Goal: Check status: Check status

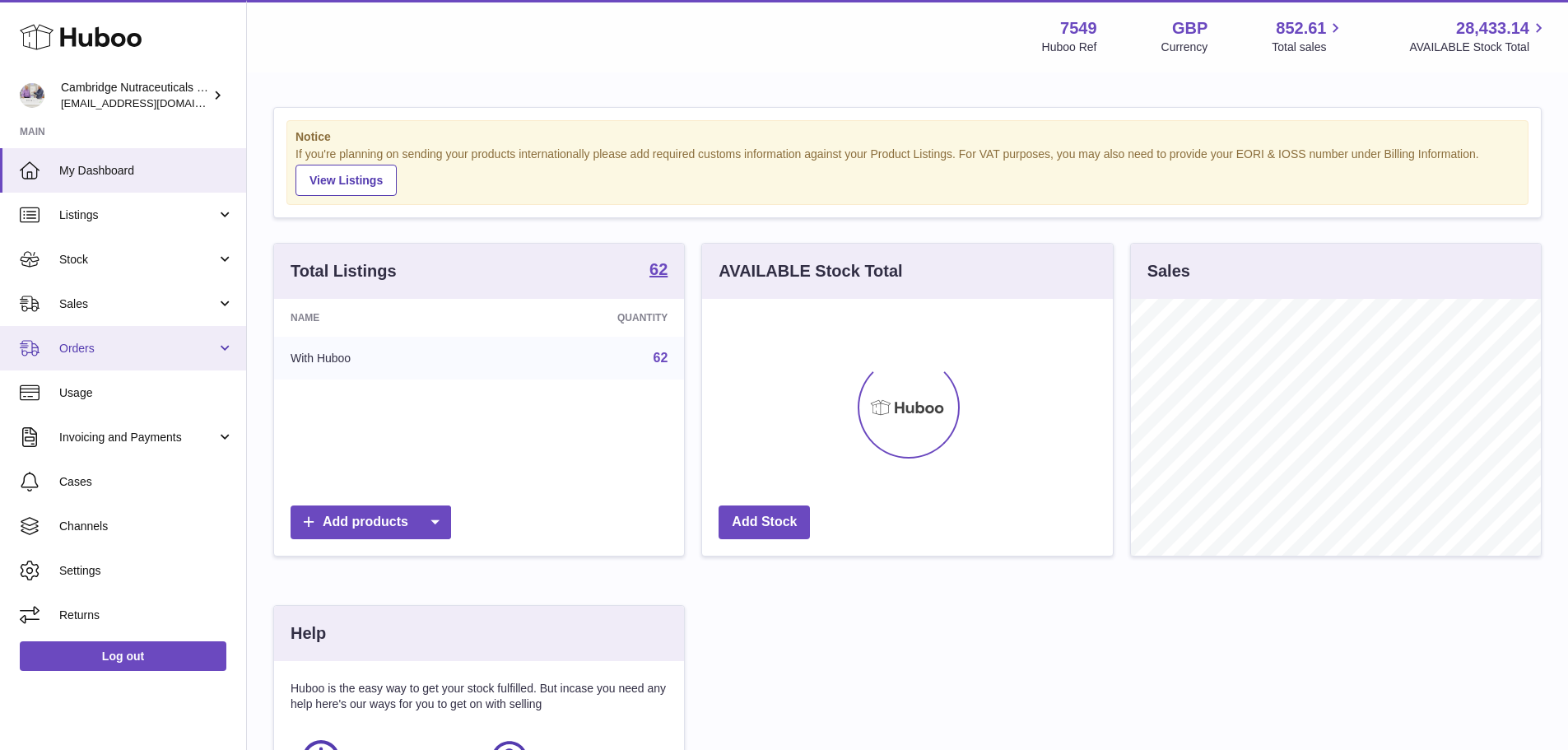
scroll to position [256, 411]
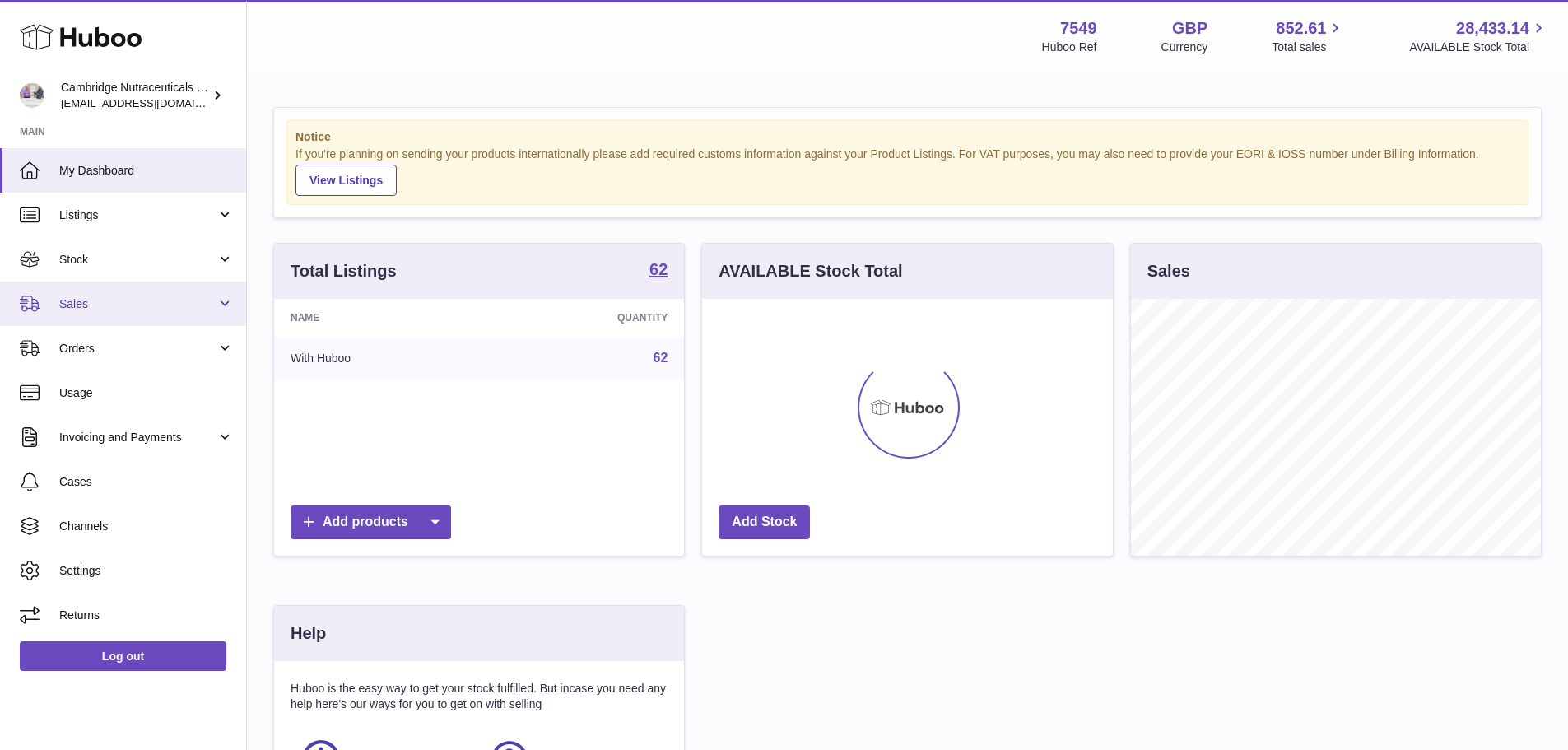
click at [137, 290] on link "Sales" at bounding box center [123, 303] width 246 height 44
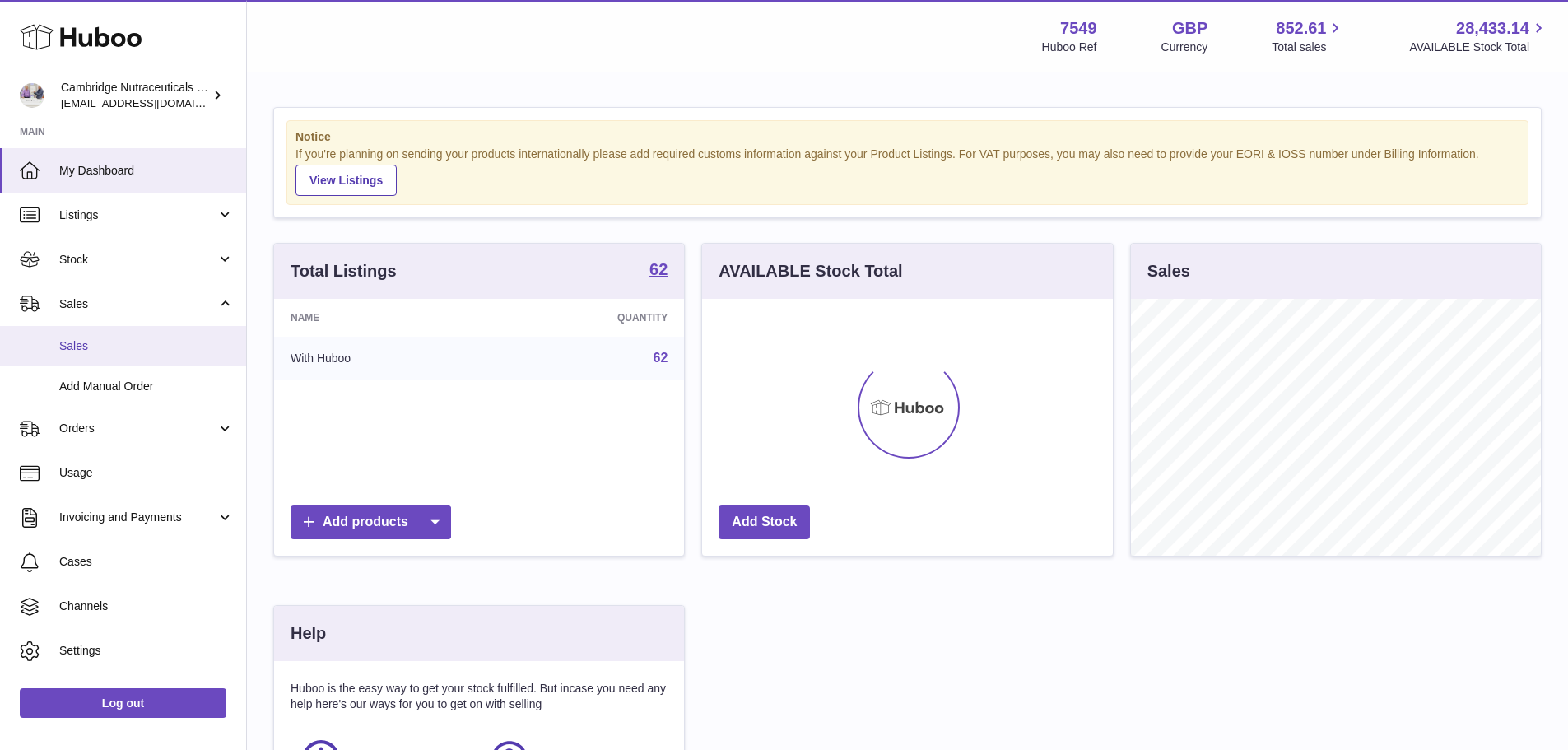
click at [128, 345] on span "Sales" at bounding box center [146, 346] width 175 height 16
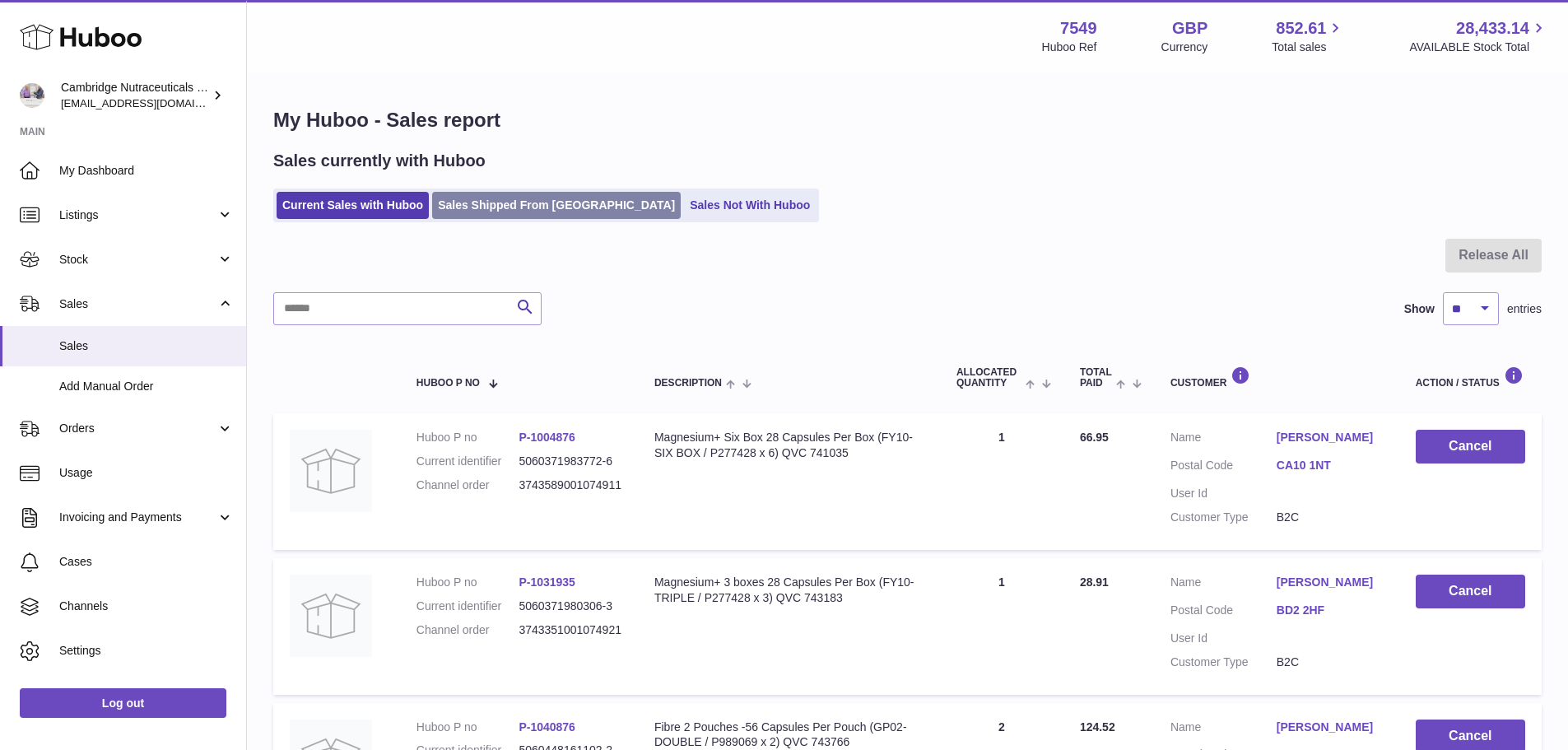
click at [516, 192] on link "Sales Shipped From [GEOGRAPHIC_DATA]" at bounding box center [556, 205] width 249 height 27
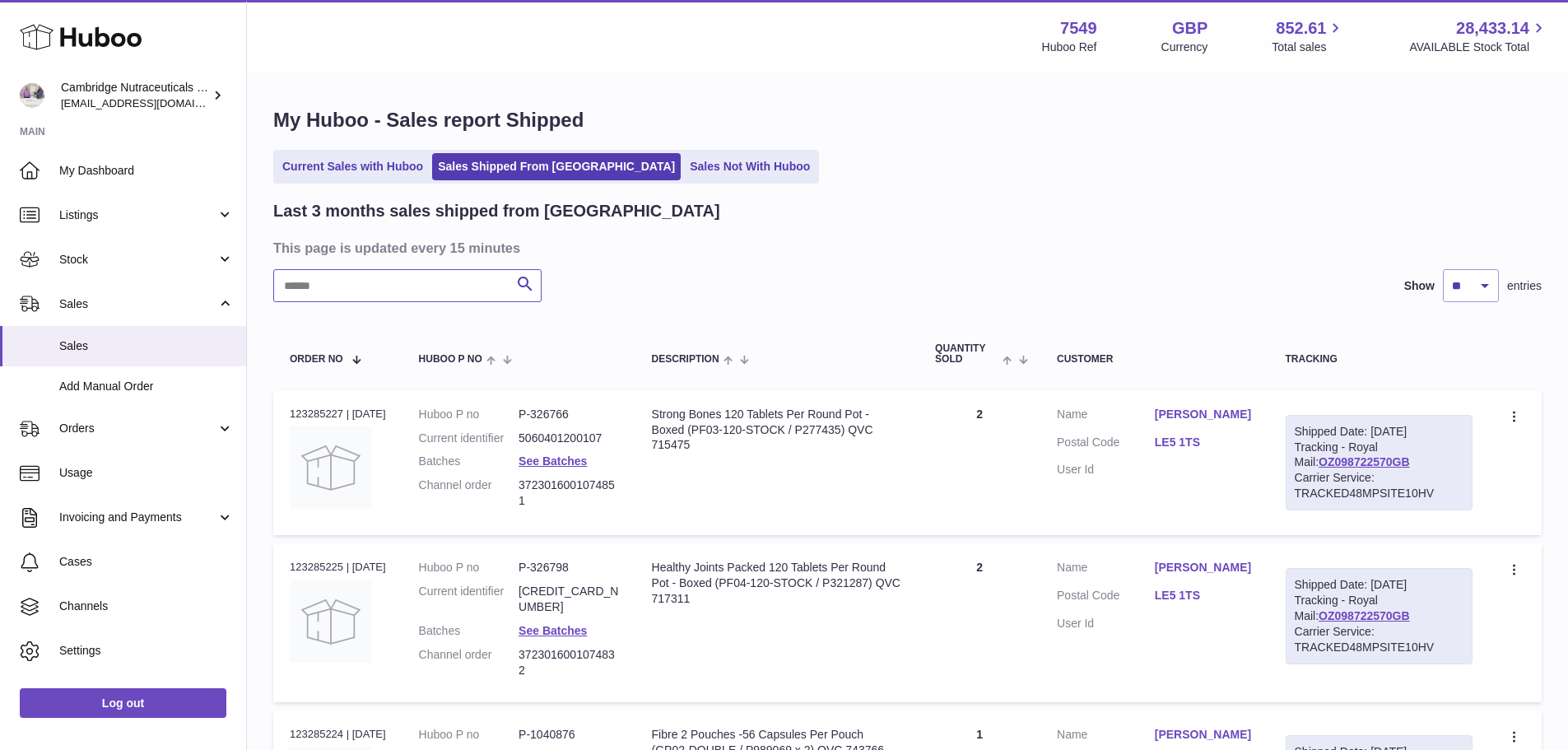
paste input "**********"
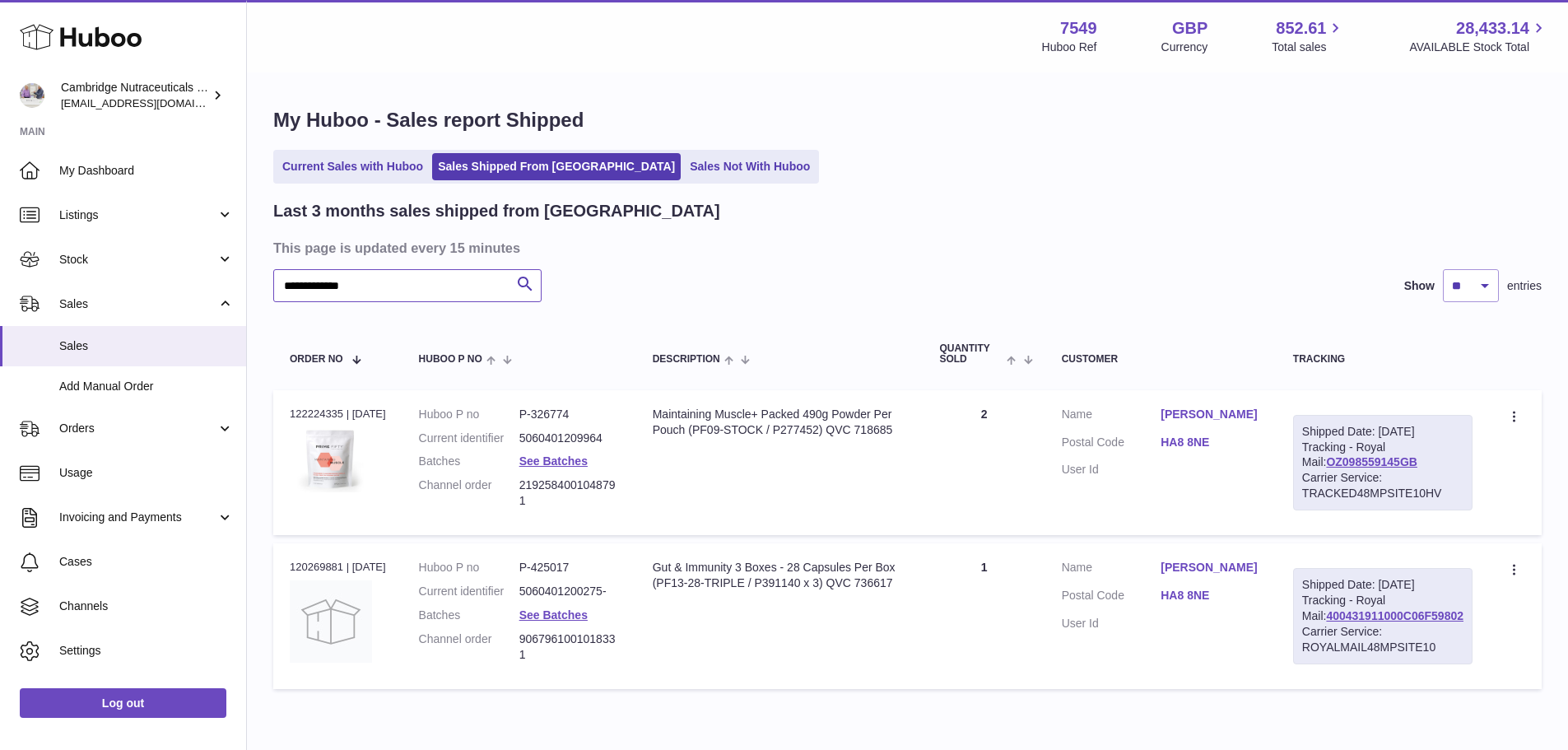
scroll to position [82, 0]
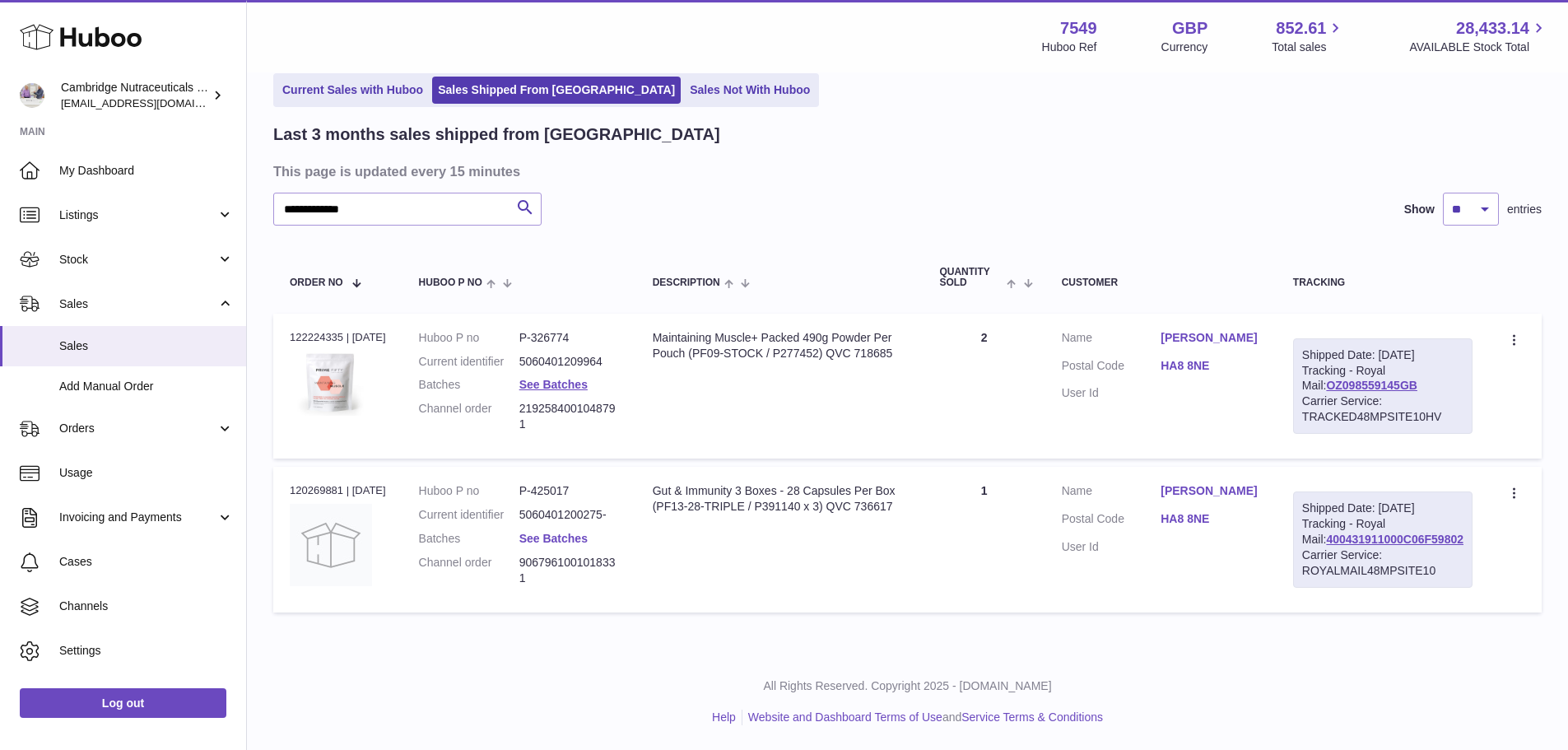
click at [548, 545] on link "See Batches" at bounding box center [554, 538] width 69 height 13
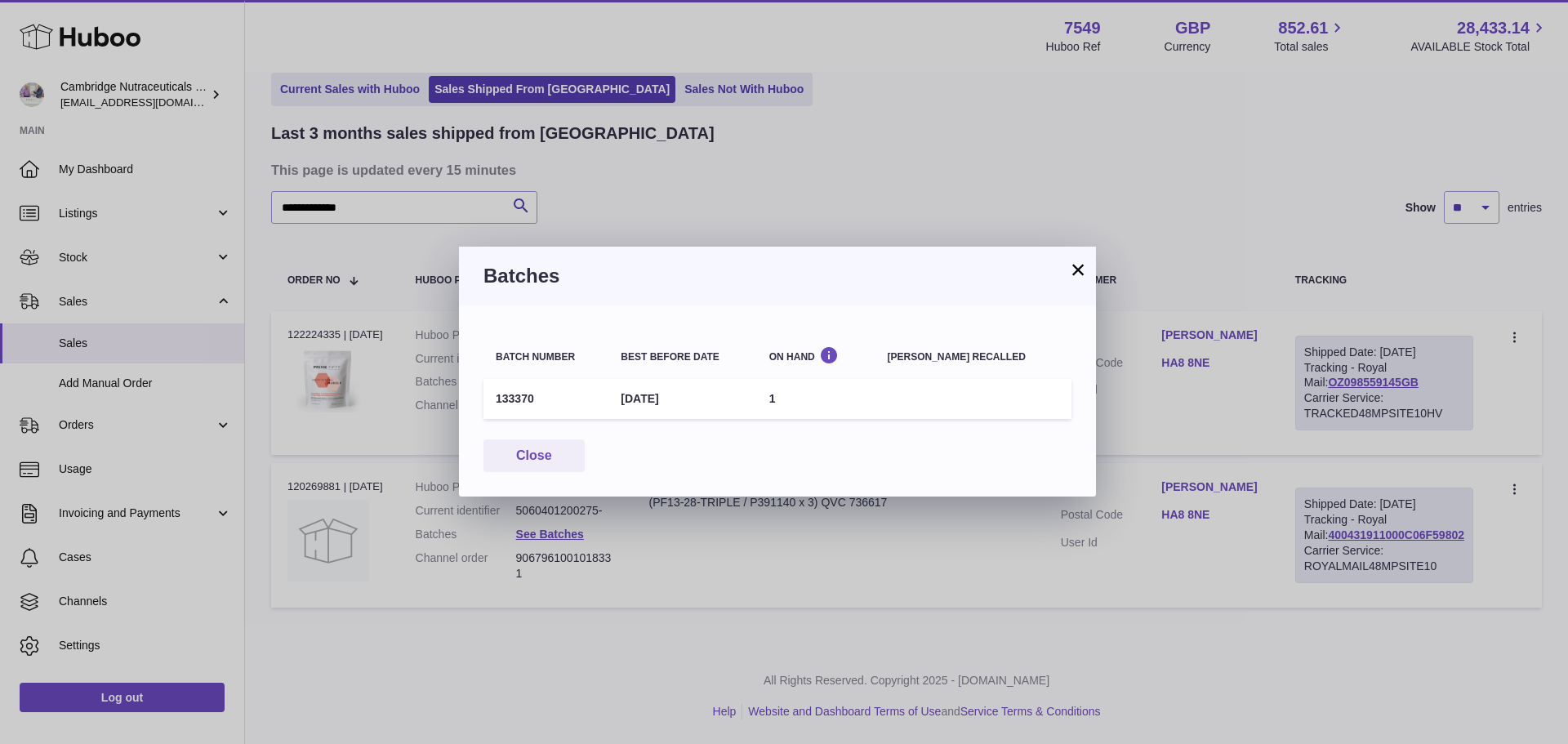
click at [531, 393] on td "133370" at bounding box center [546, 399] width 125 height 40
drag, startPoint x: 531, startPoint y: 393, endPoint x: 490, endPoint y: 391, distance: 41.0
click at [490, 391] on td "133370" at bounding box center [546, 399] width 125 height 40
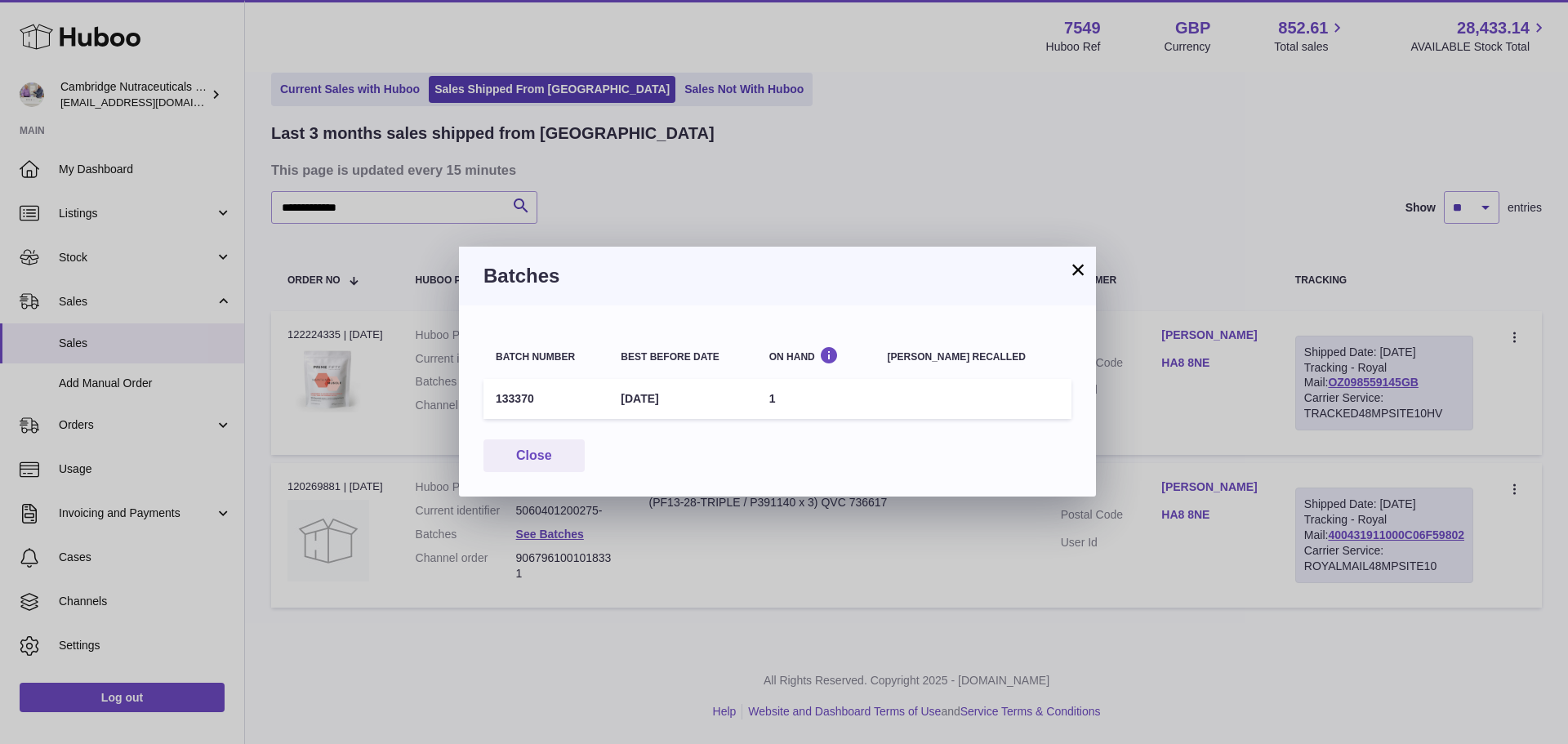
copy td "133370"
drag, startPoint x: 1078, startPoint y: 268, endPoint x: 823, endPoint y: 214, distance: 260.7
click at [1076, 268] on button "×" at bounding box center [1077, 269] width 19 height 19
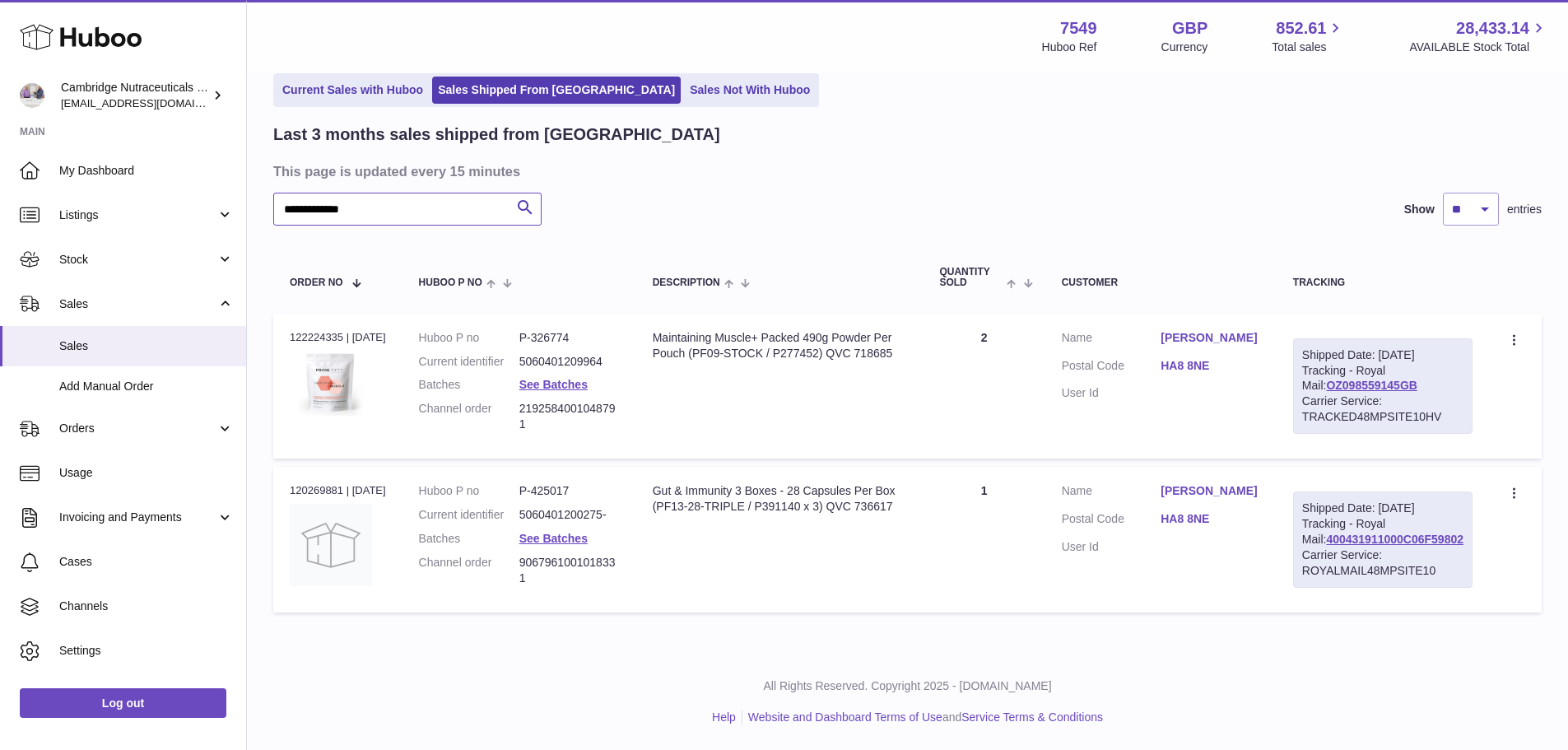
drag, startPoint x: 401, startPoint y: 208, endPoint x: 265, endPoint y: 203, distance: 136.1
click at [251, 203] on div "**********" at bounding box center [907, 325] width 1321 height 656
paste input "***"
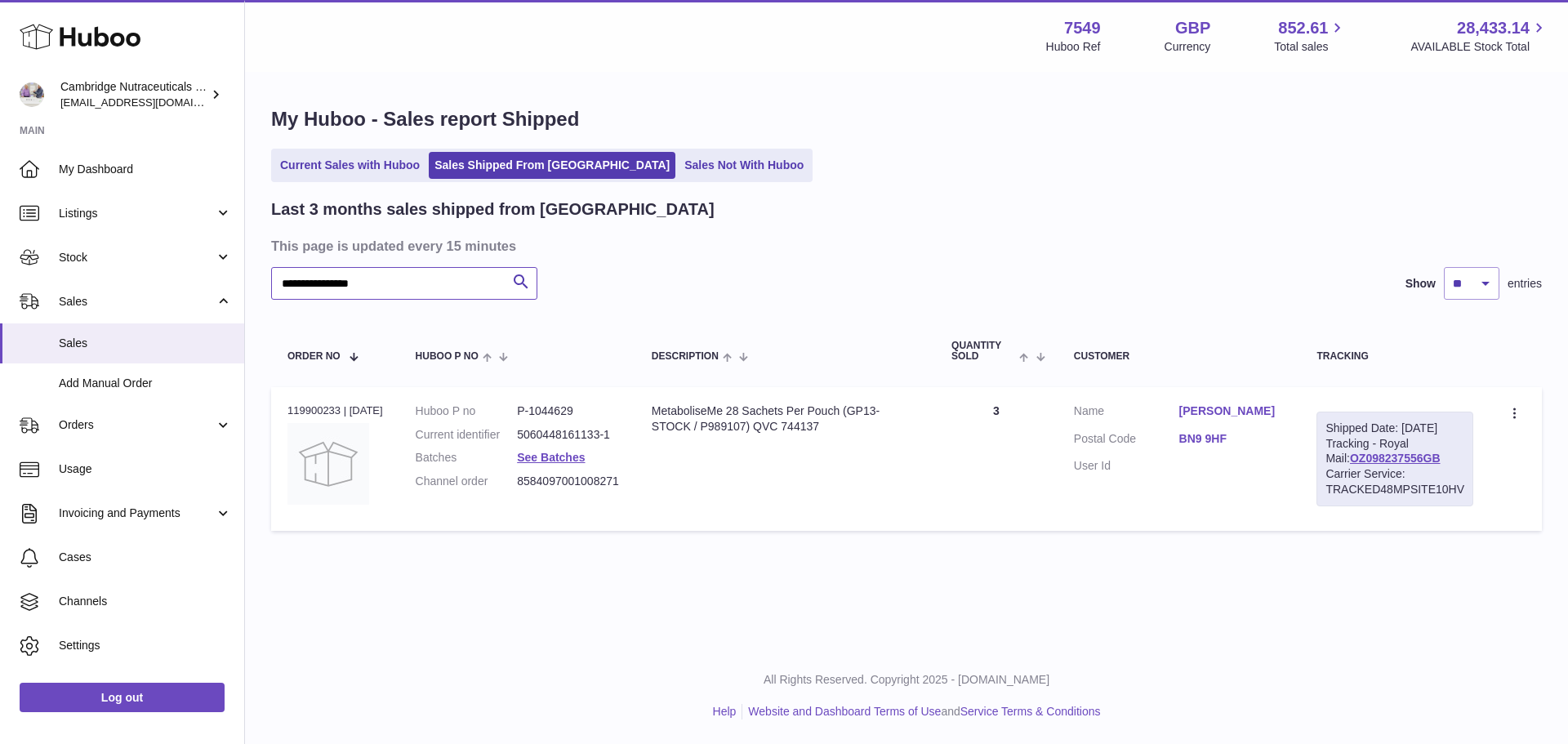
type input "**********"
click at [582, 457] on link "See Batches" at bounding box center [551, 456] width 68 height 13
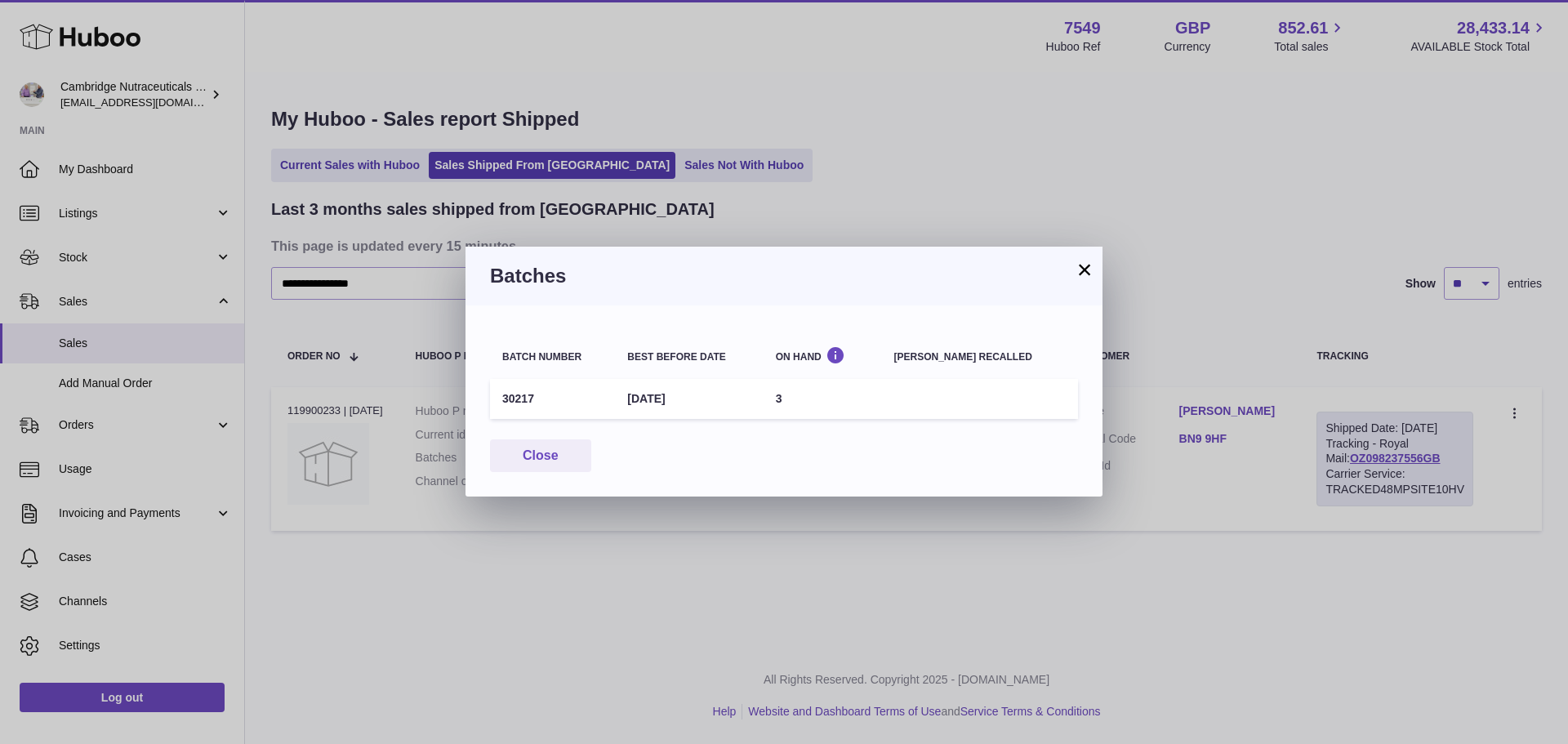
click at [524, 404] on td "30217" at bounding box center [552, 399] width 125 height 40
copy td "30217"
click at [1083, 272] on button "×" at bounding box center [1084, 269] width 19 height 19
